Goal: Task Accomplishment & Management: Use online tool/utility

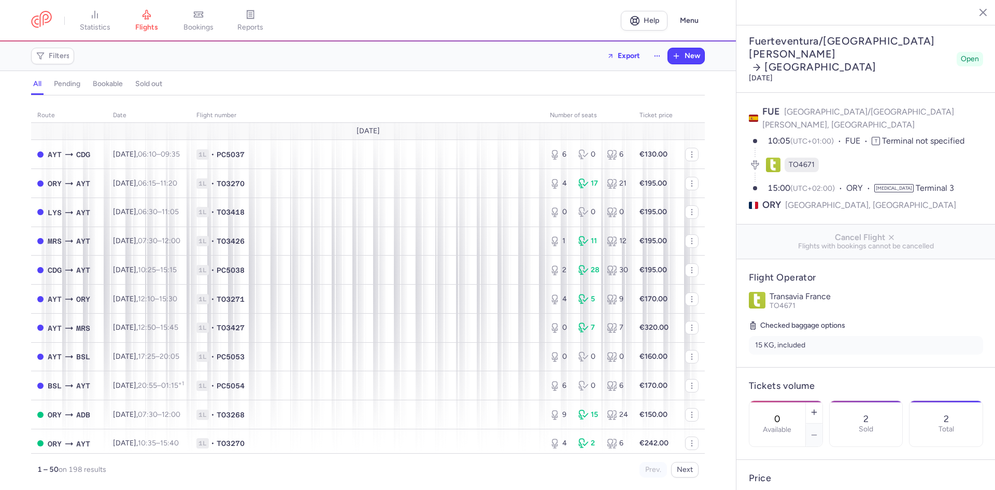
select select "hours"
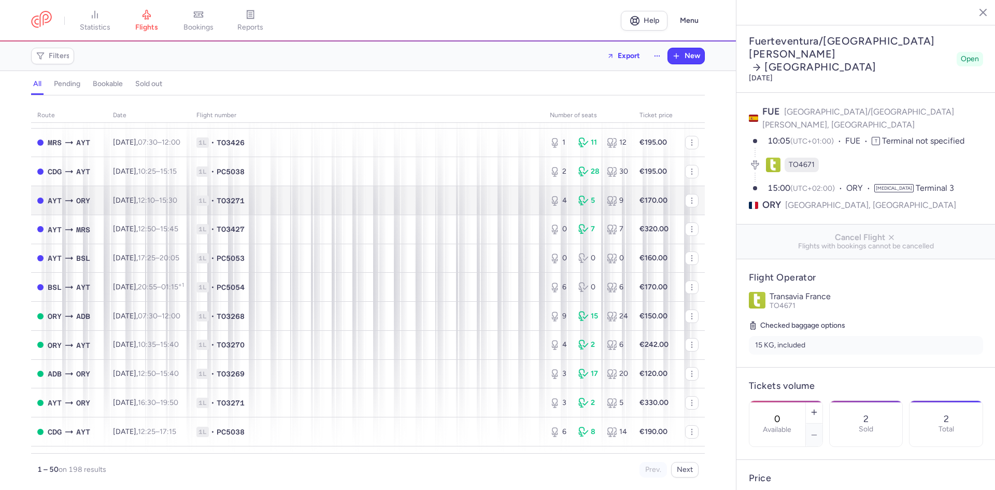
scroll to position [259, 0]
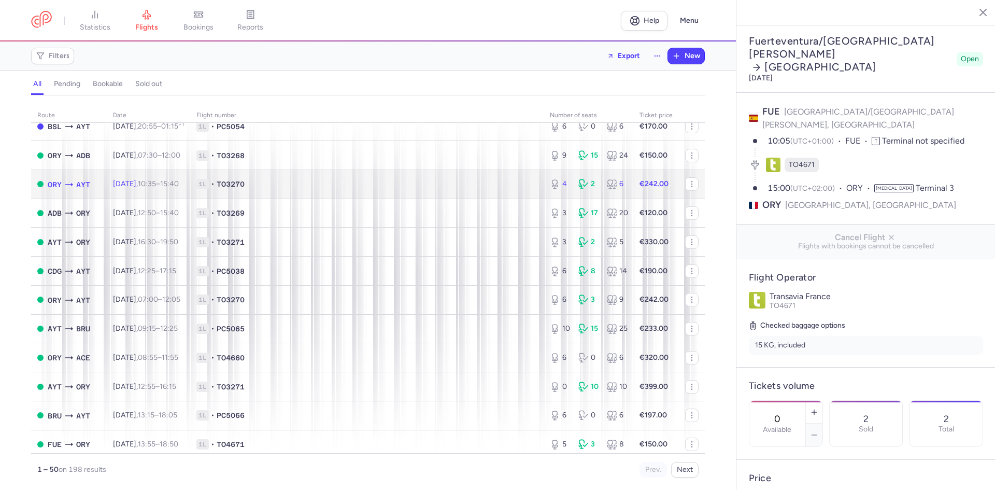
click at [378, 177] on td "1L • TO3270" at bounding box center [367, 184] width 354 height 29
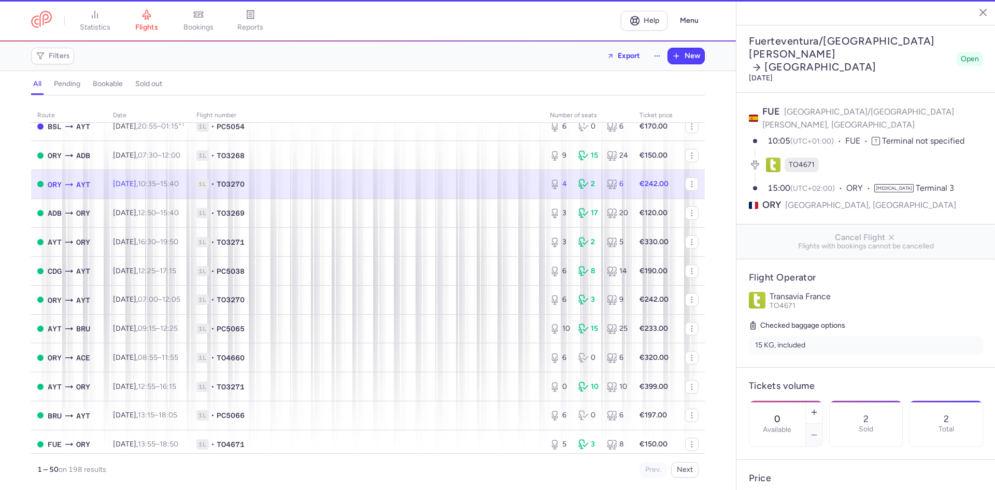
type input "2"
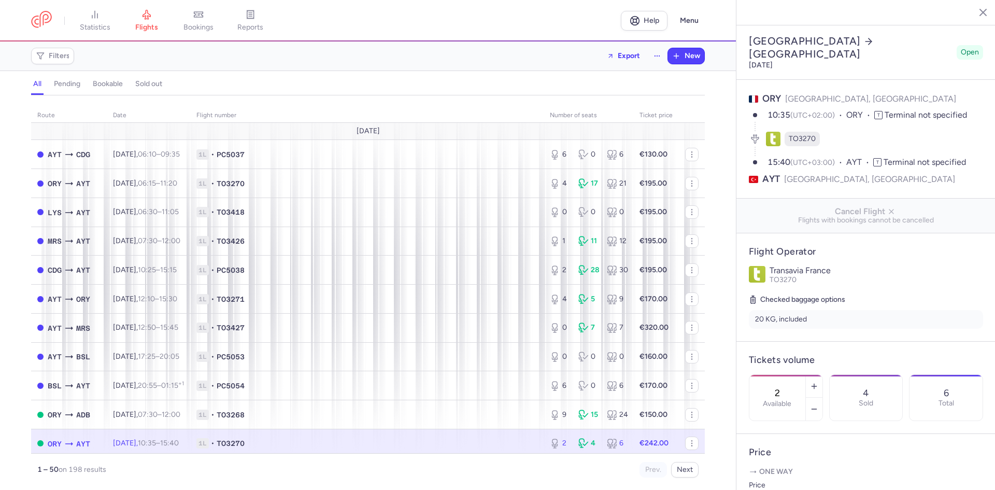
select select "hours"
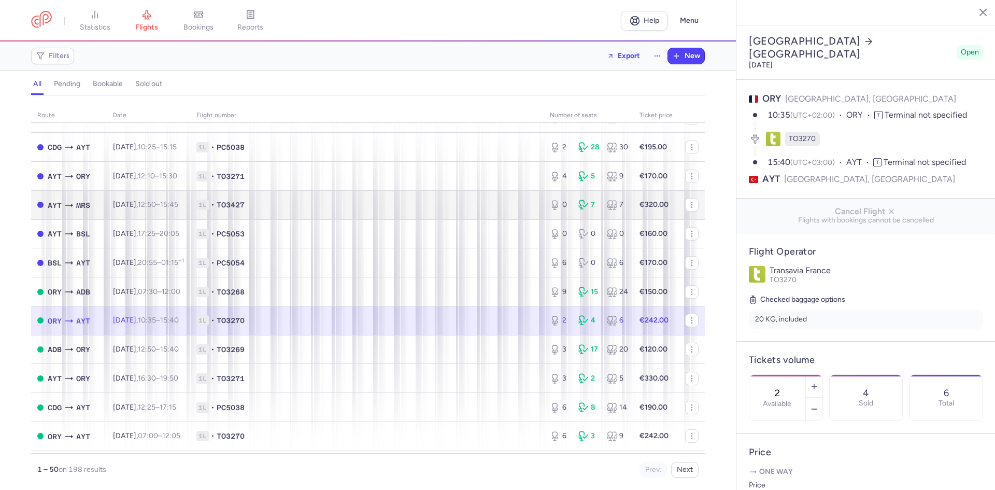
scroll to position [156, 0]
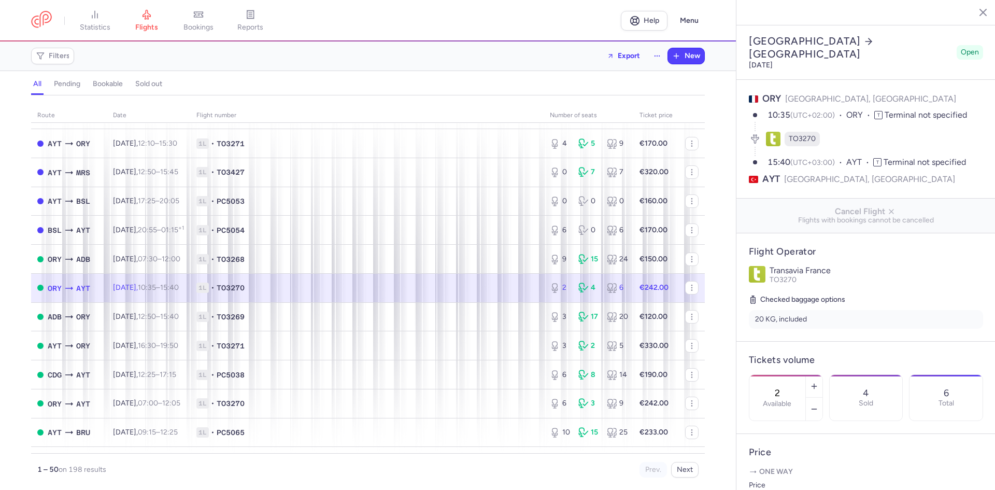
click at [397, 287] on span "1L • TO3270" at bounding box center [366, 288] width 341 height 10
